Goal: Task Accomplishment & Management: Complete application form

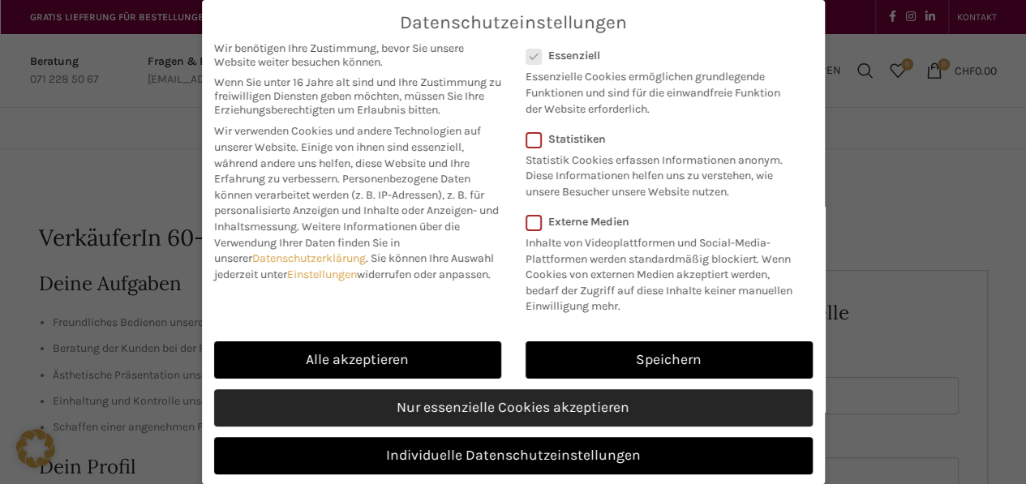
click at [469, 422] on link "Nur essenzielle Cookies akzeptieren" at bounding box center [513, 407] width 598 height 37
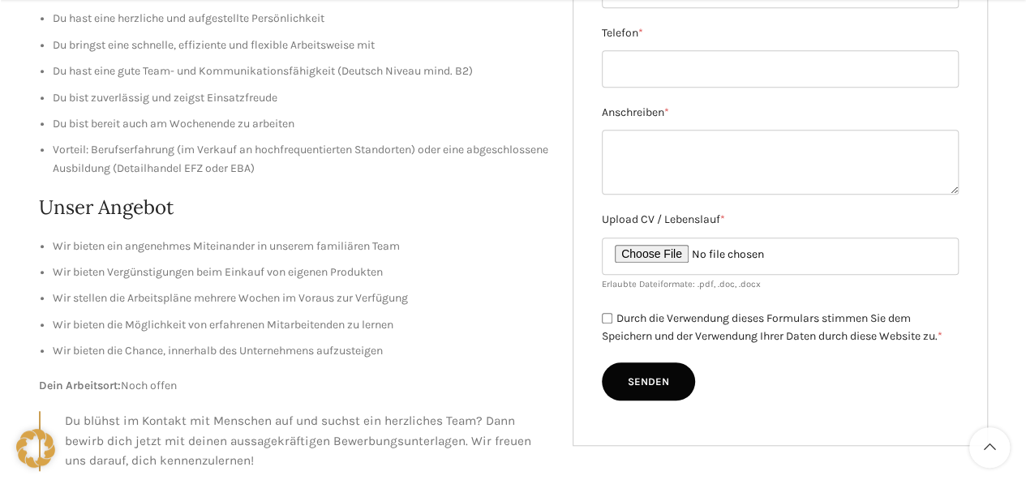
scroll to position [649, 0]
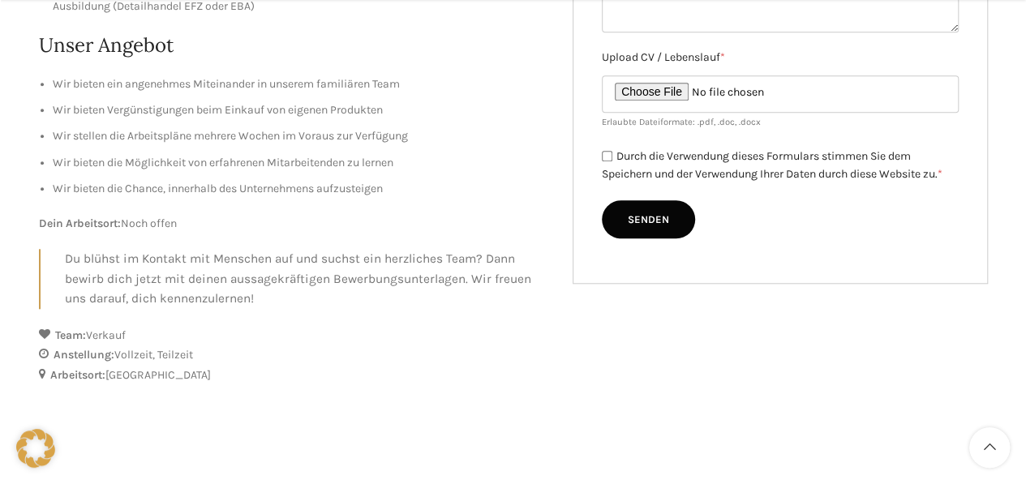
click at [819, 383] on div "Deine Aufgaben Freundliches Bedienen unserer Kunden Beratung der Kunden bei der…" at bounding box center [513, 15] width 948 height 789
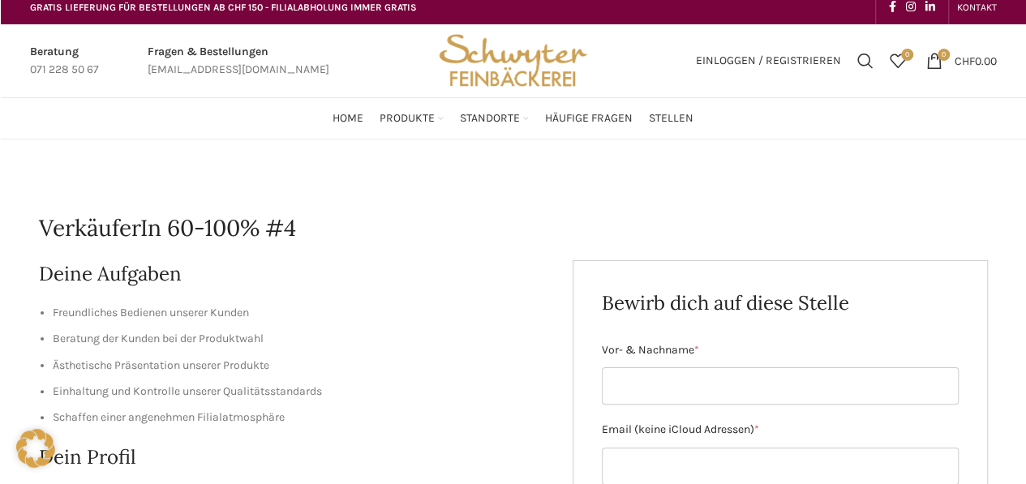
scroll to position [0, 0]
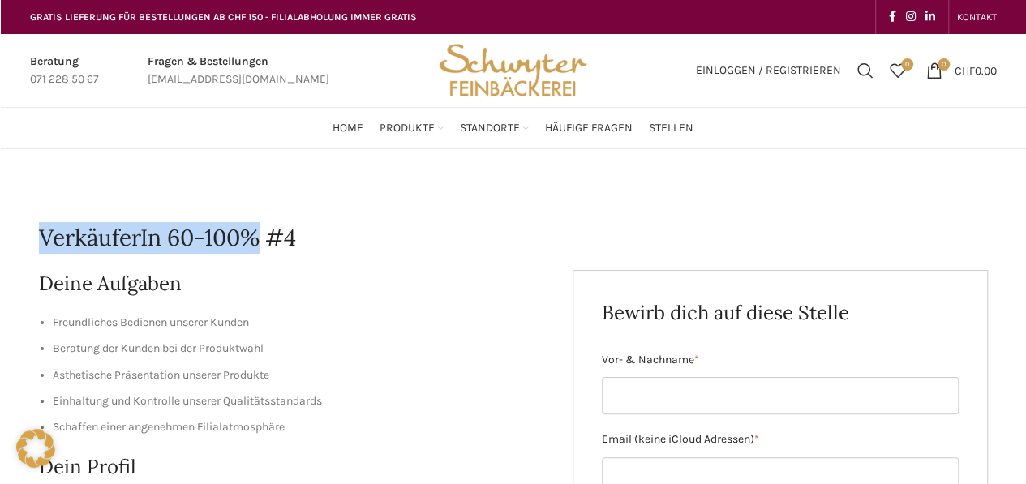
drag, startPoint x: 263, startPoint y: 238, endPoint x: 0, endPoint y: 244, distance: 262.7
drag, startPoint x: 0, startPoint y: 244, endPoint x: 156, endPoint y: 228, distance: 157.3
copy h1 "VerkäuferIn 60-100%"
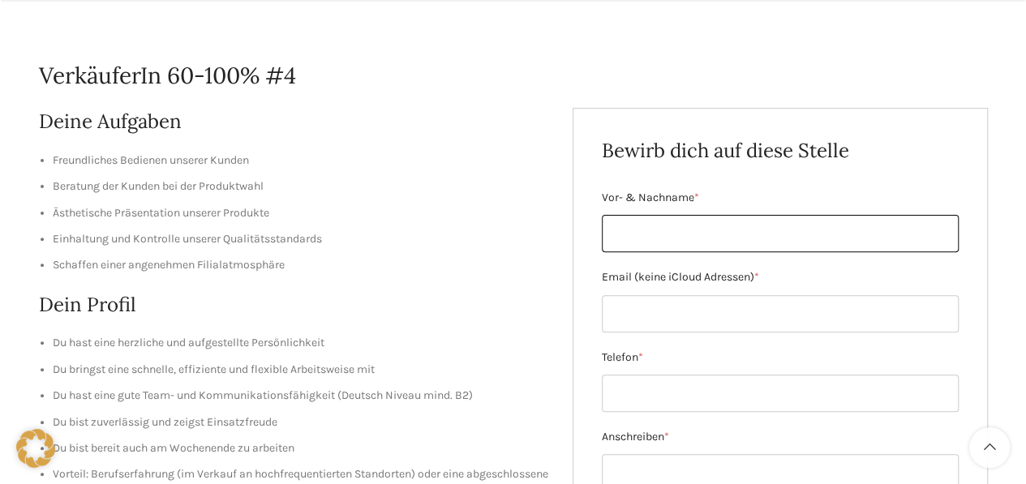
click at [699, 234] on input "Vor- & Nachname *" at bounding box center [780, 233] width 357 height 37
type input "[PERSON_NAME]"
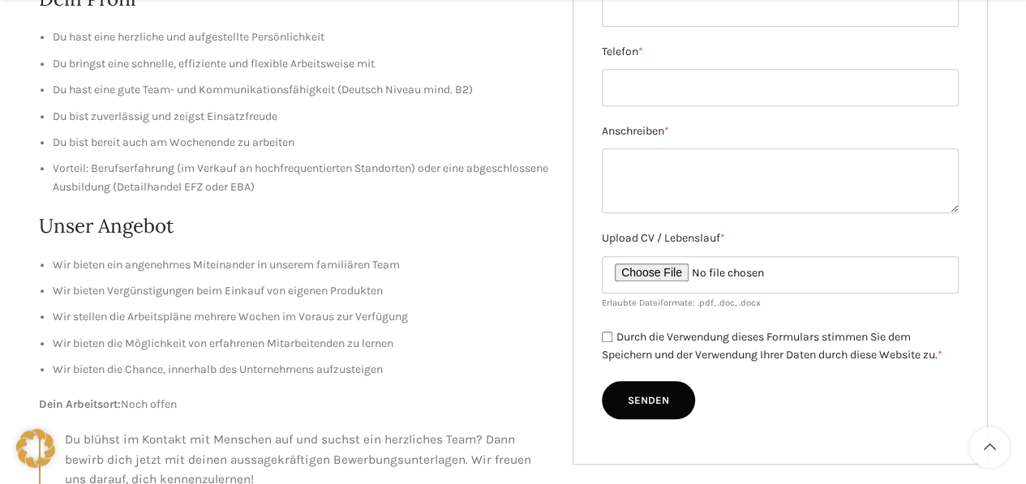
scroll to position [324, 0]
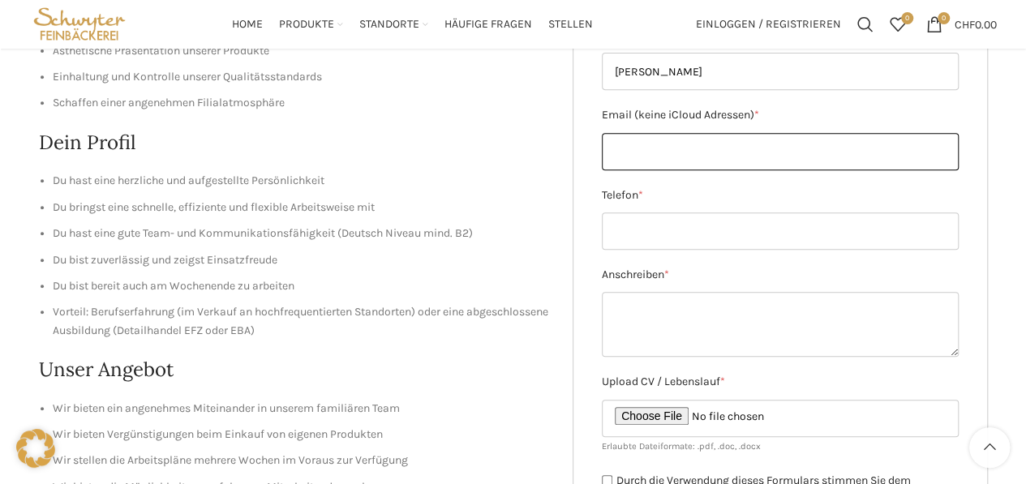
click at [694, 156] on input "Email (keine iCloud Adressen) *" at bounding box center [780, 151] width 357 height 37
type input "[PERSON_NAME][EMAIL_ADDRESS][PERSON_NAME][DOMAIN_NAME]"
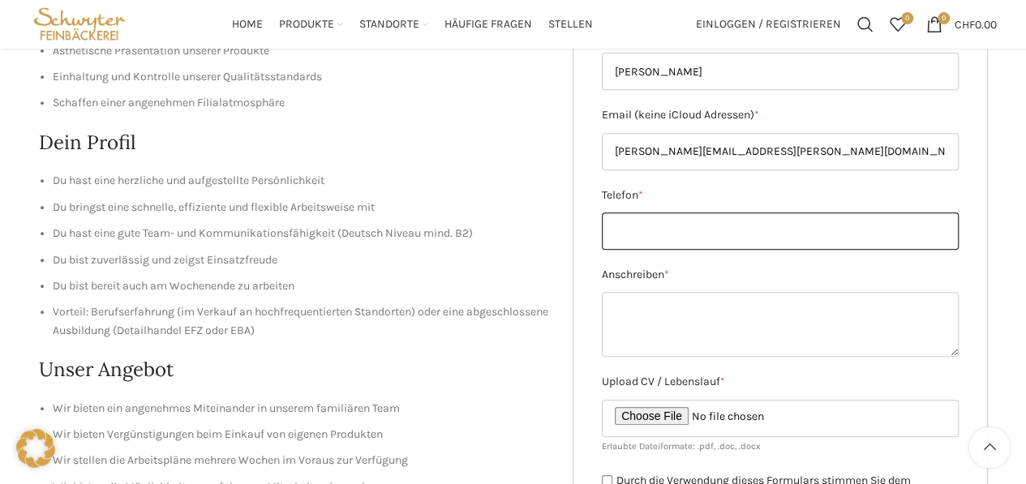
click at [663, 233] on input "Telefon *" at bounding box center [780, 230] width 357 height 37
type input "[PHONE_NUMBER]"
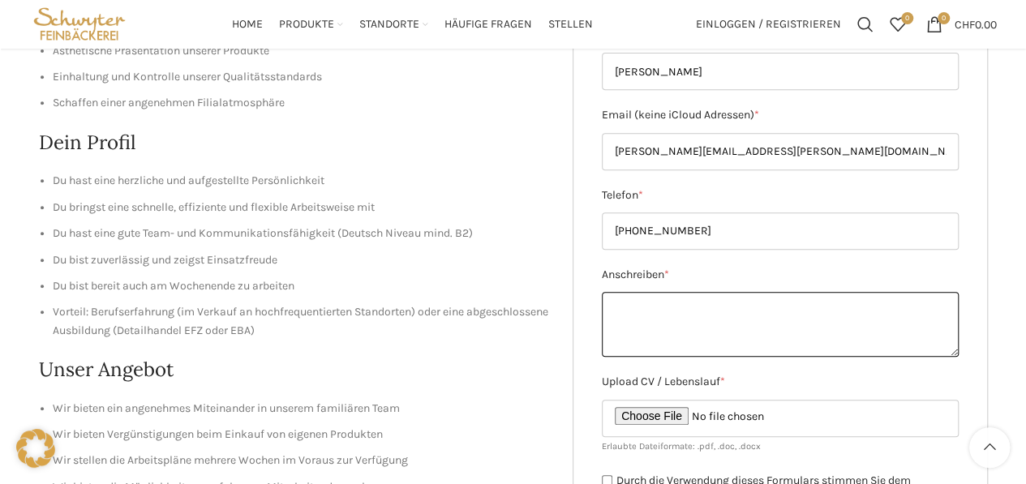
drag, startPoint x: 647, startPoint y: 310, endPoint x: 657, endPoint y: 313, distance: 10.3
click at [647, 310] on textarea "Anschreiben *" at bounding box center [780, 324] width 357 height 65
paste textarea "Lore ipsumdol Sita con Adipisci Elitsed doeiusm tem inci utl etd 10–990%-Magnaa…"
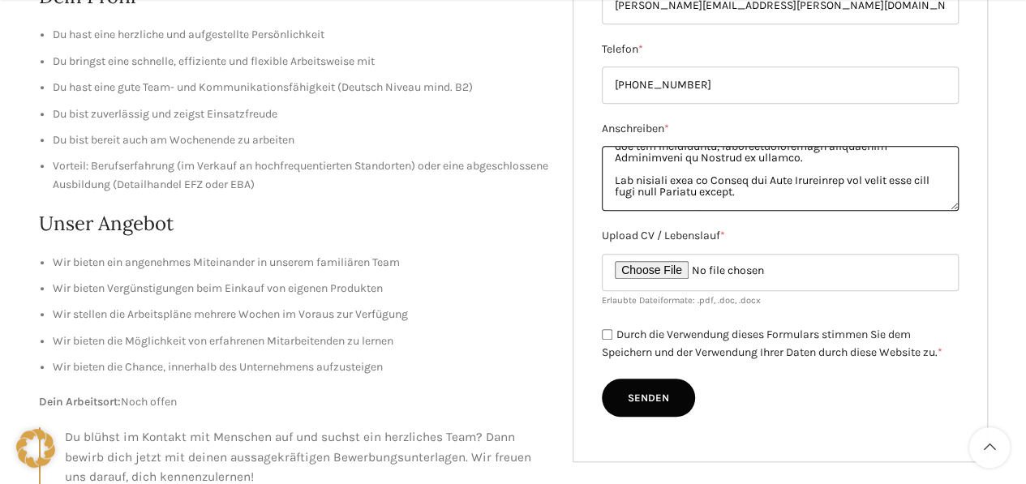
scroll to position [486, 0]
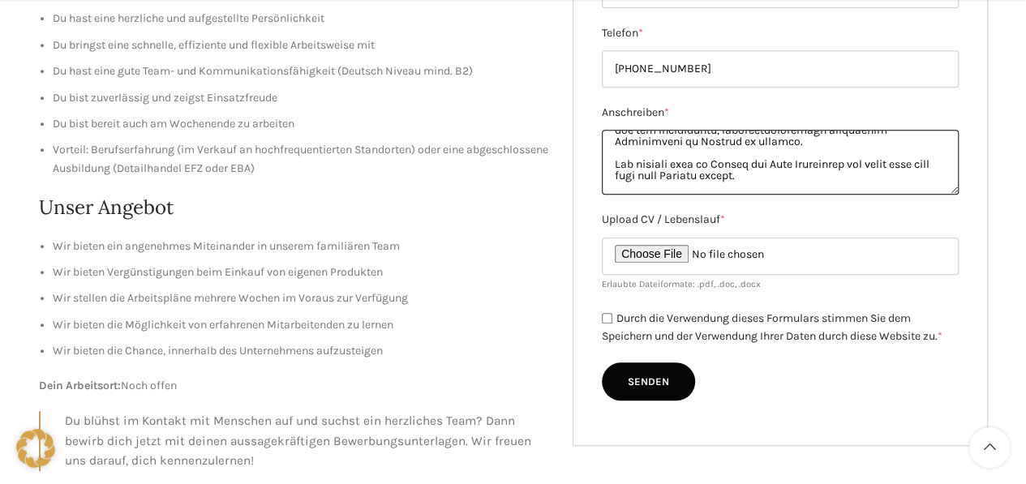
type textarea "Lore ipsumdol Sita con Adipisci Elitsed doeiusm tem inci utl etd 10–990%-Magnaa…"
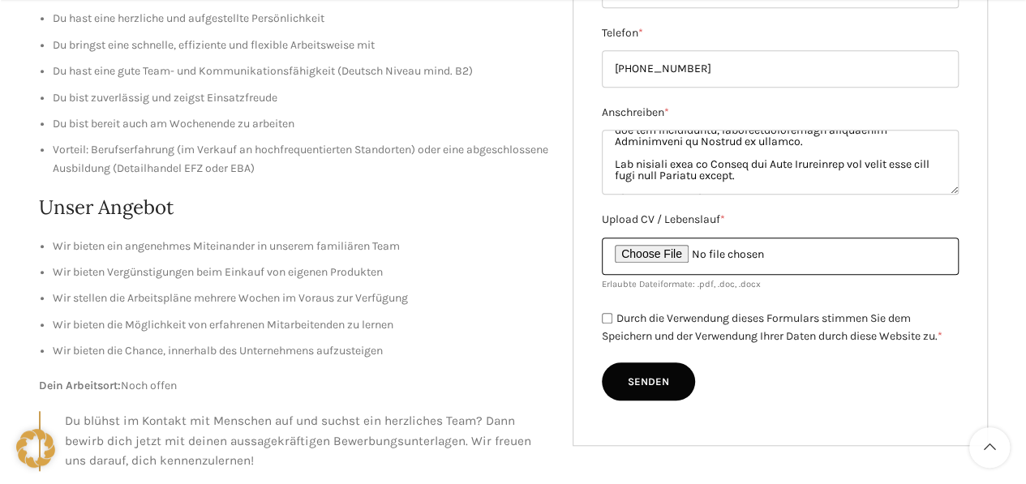
click at [679, 250] on input "Upload CV / Lebenslauf *" at bounding box center [780, 256] width 357 height 37
type input "C:\fakepath\Lebenslauf [PERSON_NAME].pdf"
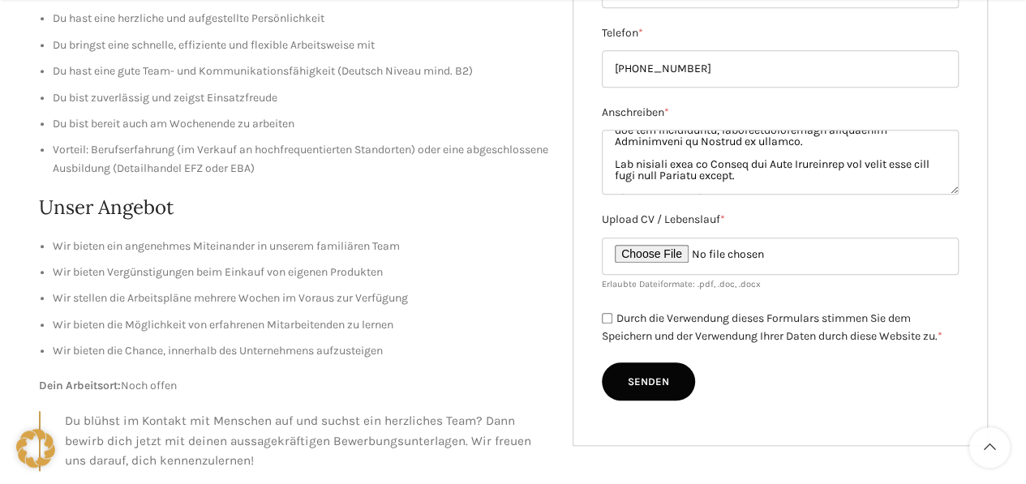
click at [606, 324] on div "Durch die Verwendung dieses Formulars stimmen Sie dem Speichern und der Verwend…" at bounding box center [780, 327] width 357 height 37
click at [609, 314] on input "Durch die Verwendung dieses Formulars stimmen Sie dem Speichern und der Verwend…" at bounding box center [607, 318] width 11 height 11
checkbox input "true"
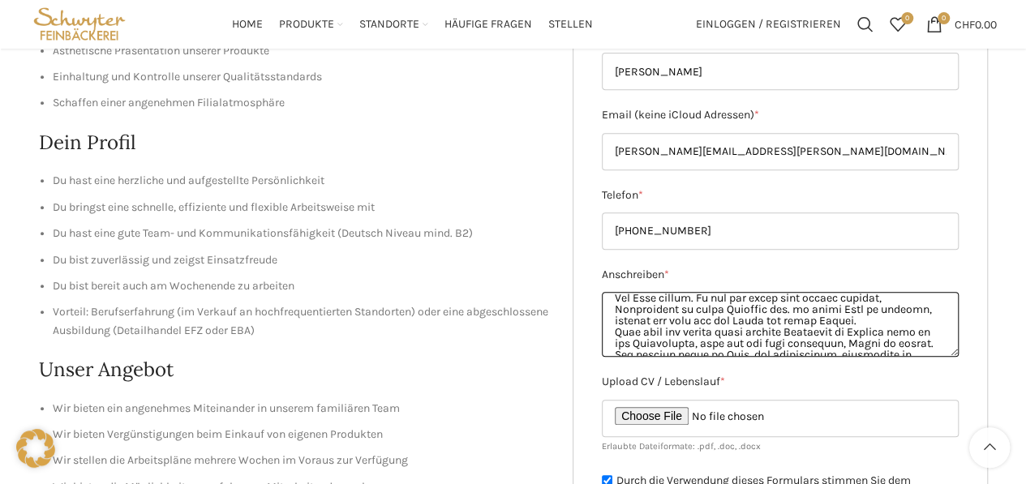
scroll to position [0, 0]
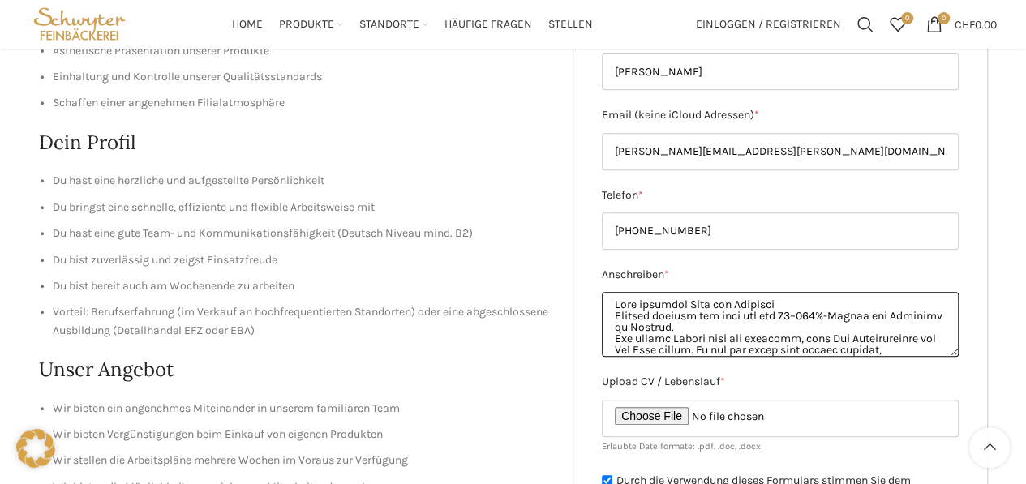
click at [660, 349] on textarea "Anschreiben *" at bounding box center [780, 324] width 357 height 65
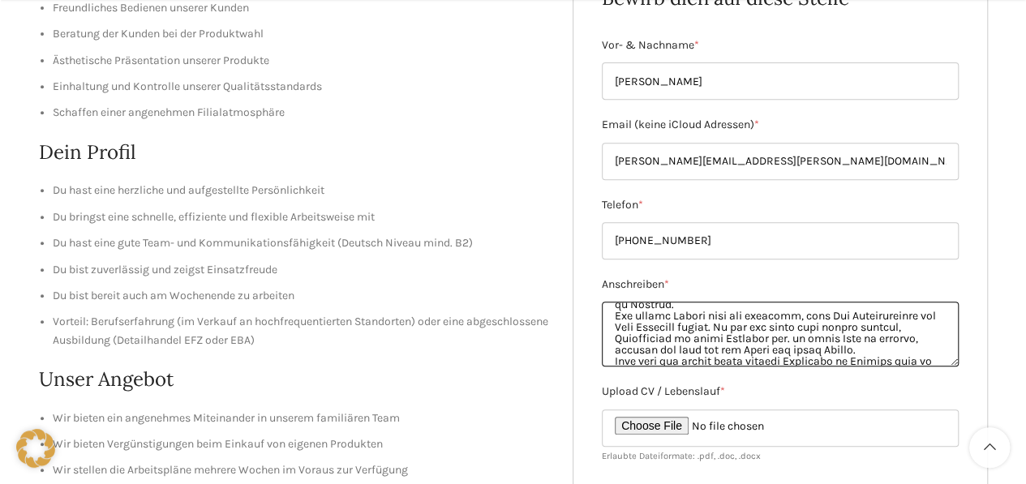
scroll to position [324, 0]
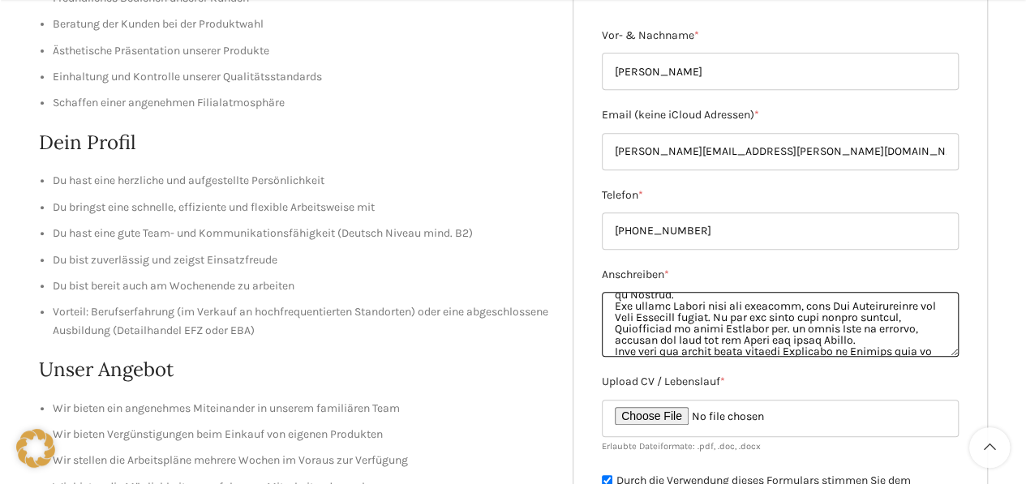
click at [906, 328] on textarea "Anschreiben *" at bounding box center [780, 324] width 357 height 65
click at [903, 328] on textarea "Anschreiben *" at bounding box center [780, 324] width 357 height 65
click at [908, 327] on textarea "Anschreiben *" at bounding box center [780, 324] width 357 height 65
click at [909, 327] on textarea "Anschreiben *" at bounding box center [780, 324] width 357 height 65
click at [659, 315] on textarea "Anschreiben *" at bounding box center [780, 324] width 357 height 65
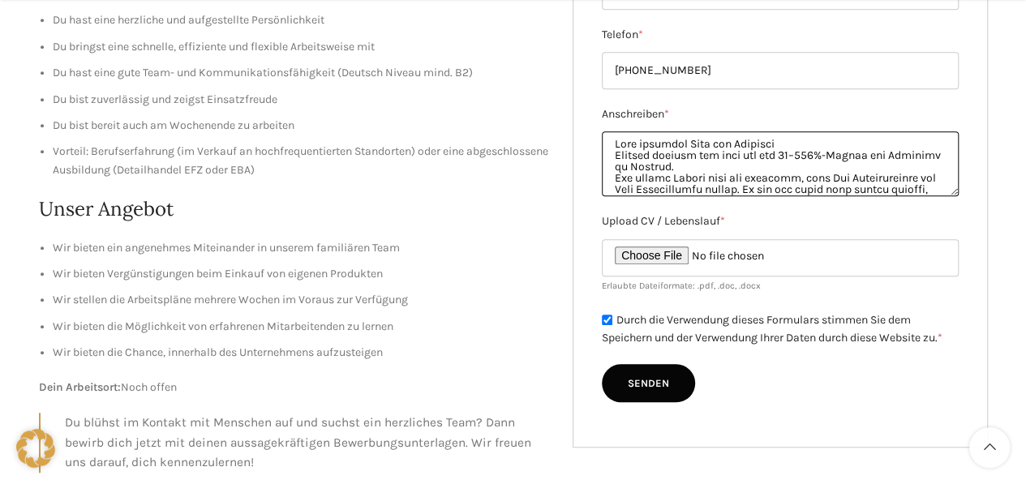
scroll to position [486, 0]
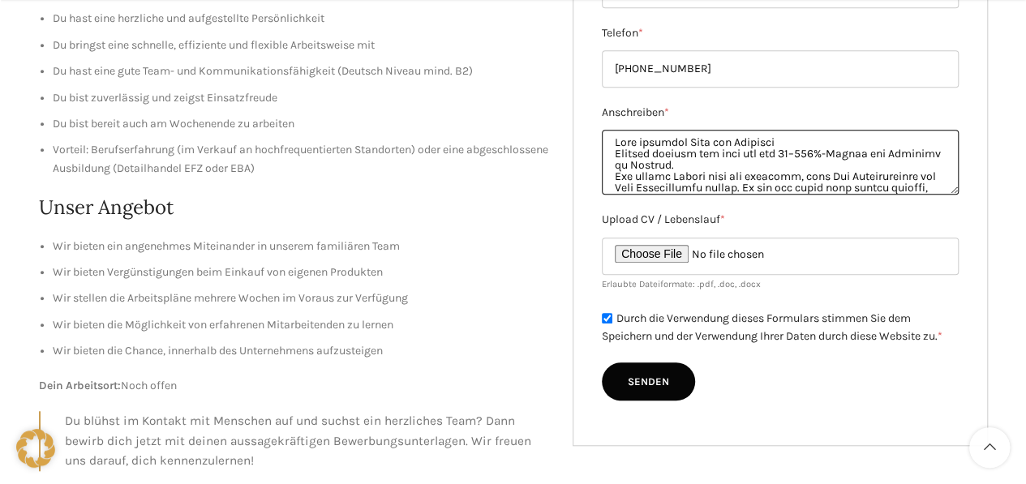
type textarea "Lore ipsumdol Sita con Adipisci Elitsed doeiusm tem inci utl etd 35–367%-Magnaa…"
click at [650, 383] on input "Senden" at bounding box center [648, 381] width 93 height 39
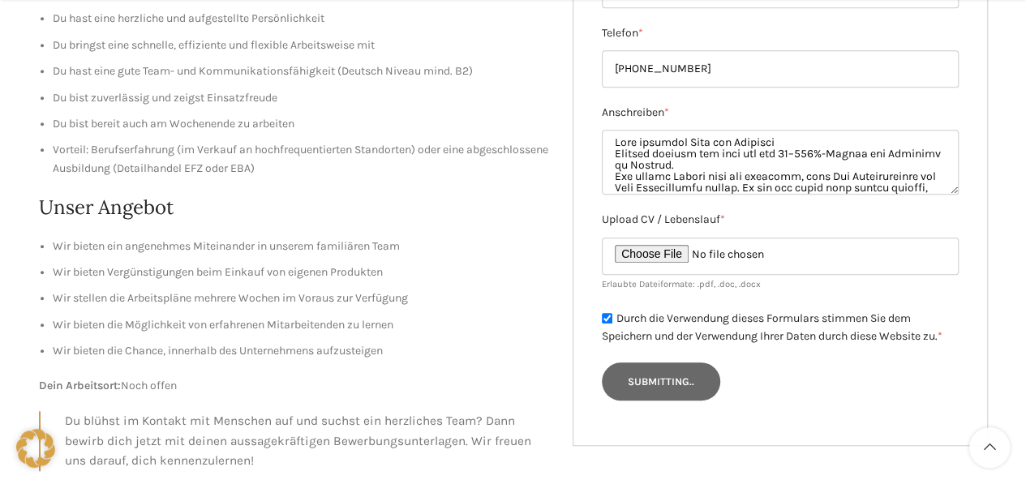
type input "Senden"
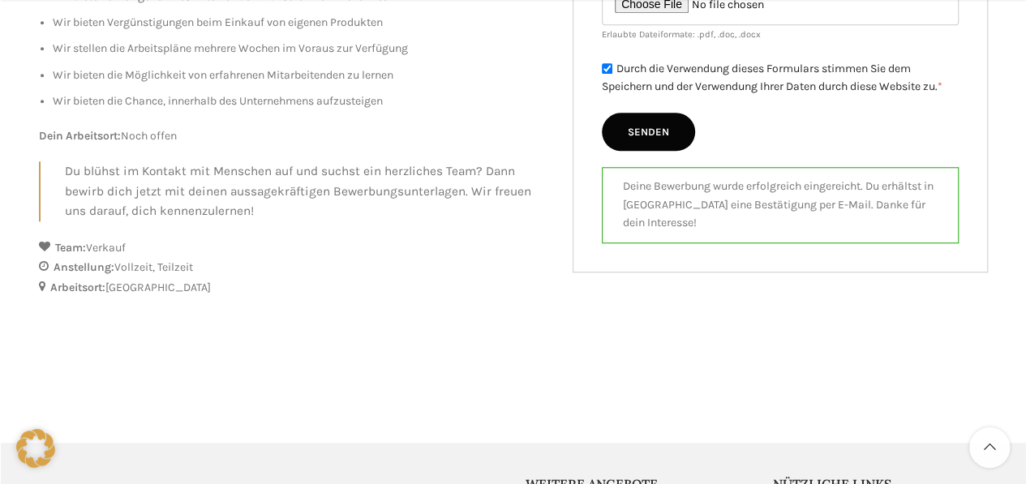
scroll to position [811, 0]
